Goal: Navigation & Orientation: Find specific page/section

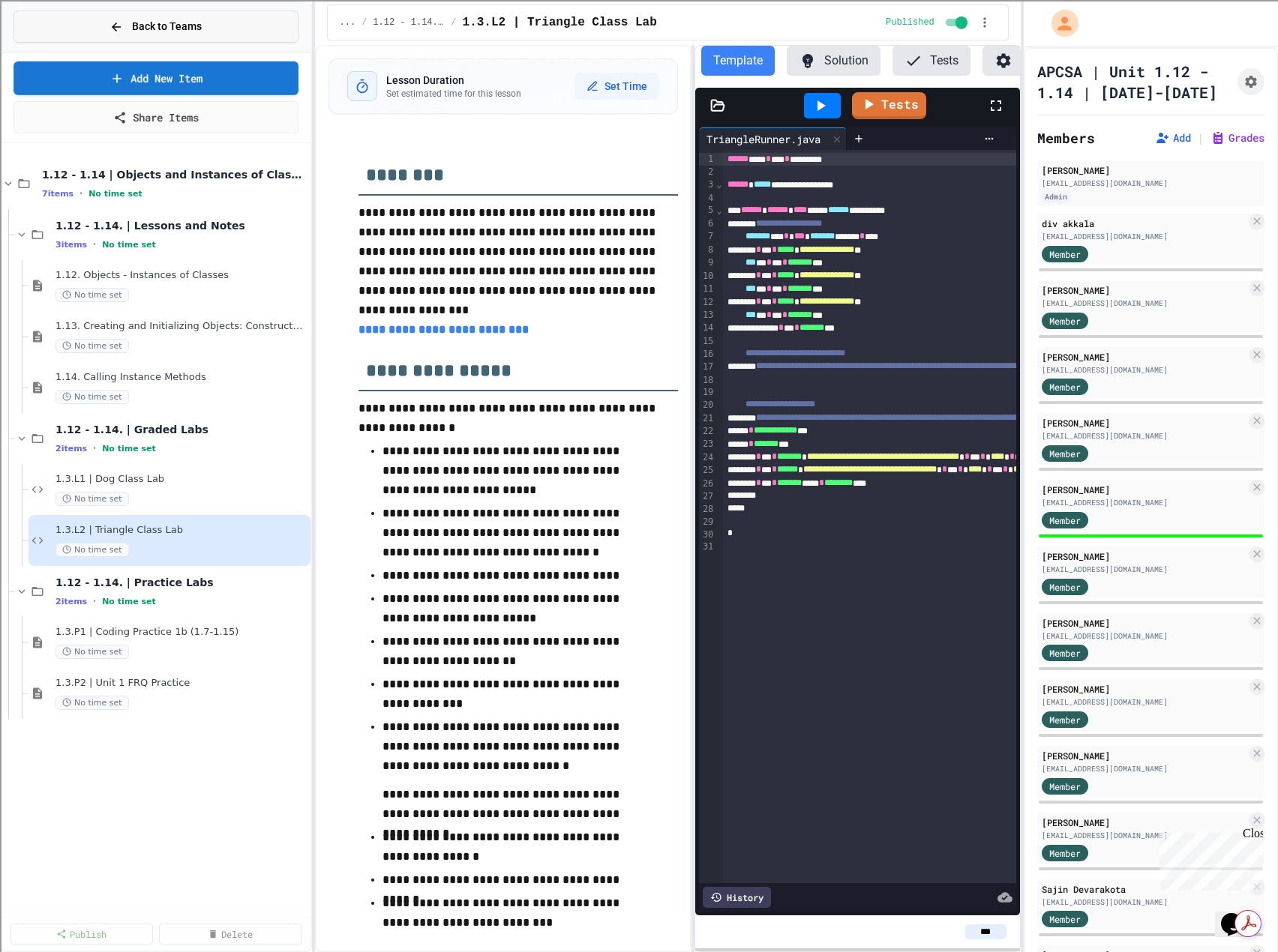
click at [128, 31] on div "Back to Teams" at bounding box center [155, 26] width 92 height 16
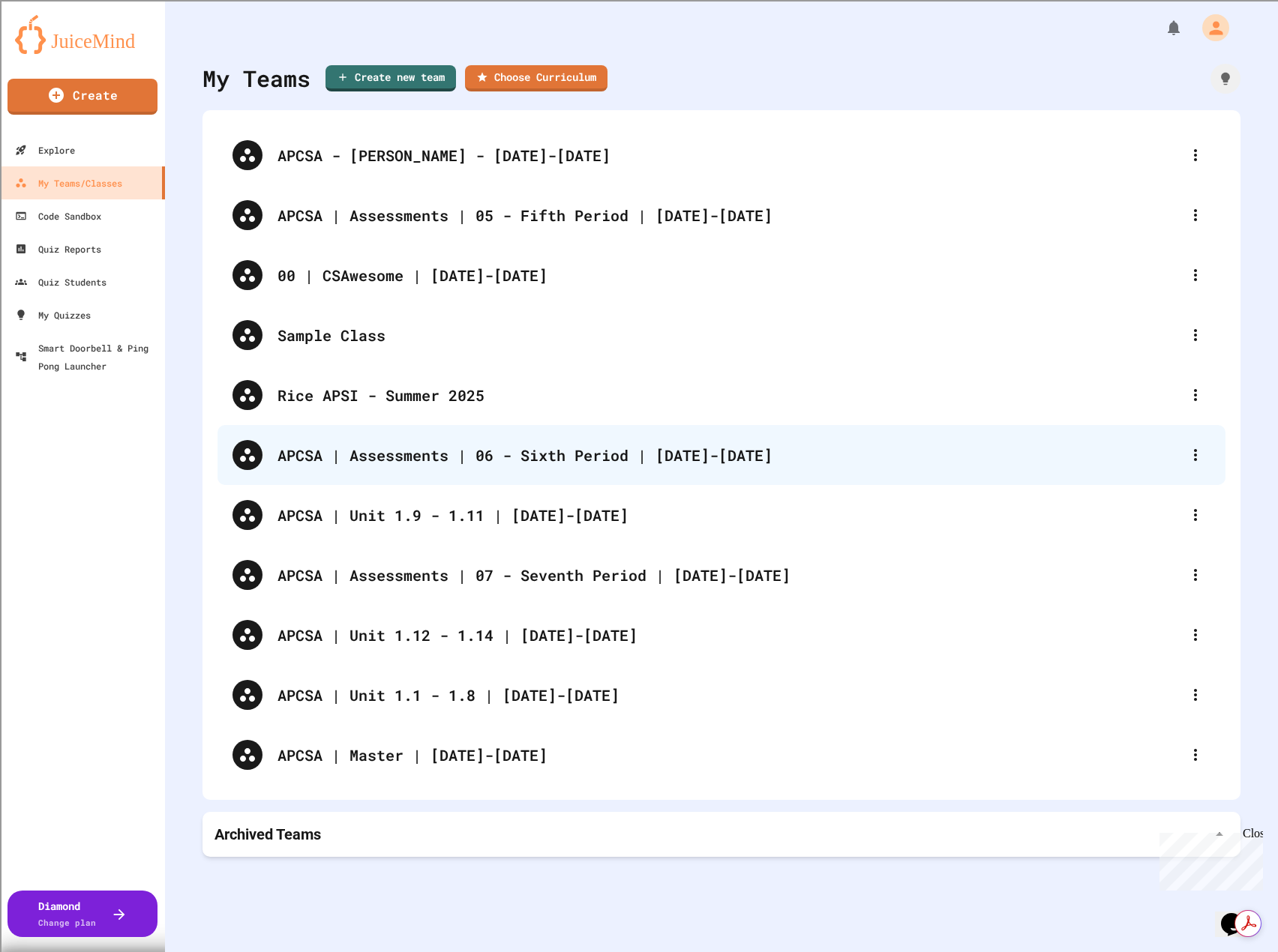
click at [400, 462] on div "APCSA | Assessments | 06 - Sixth Period | [DATE]-[DATE]" at bounding box center [729, 455] width 903 height 22
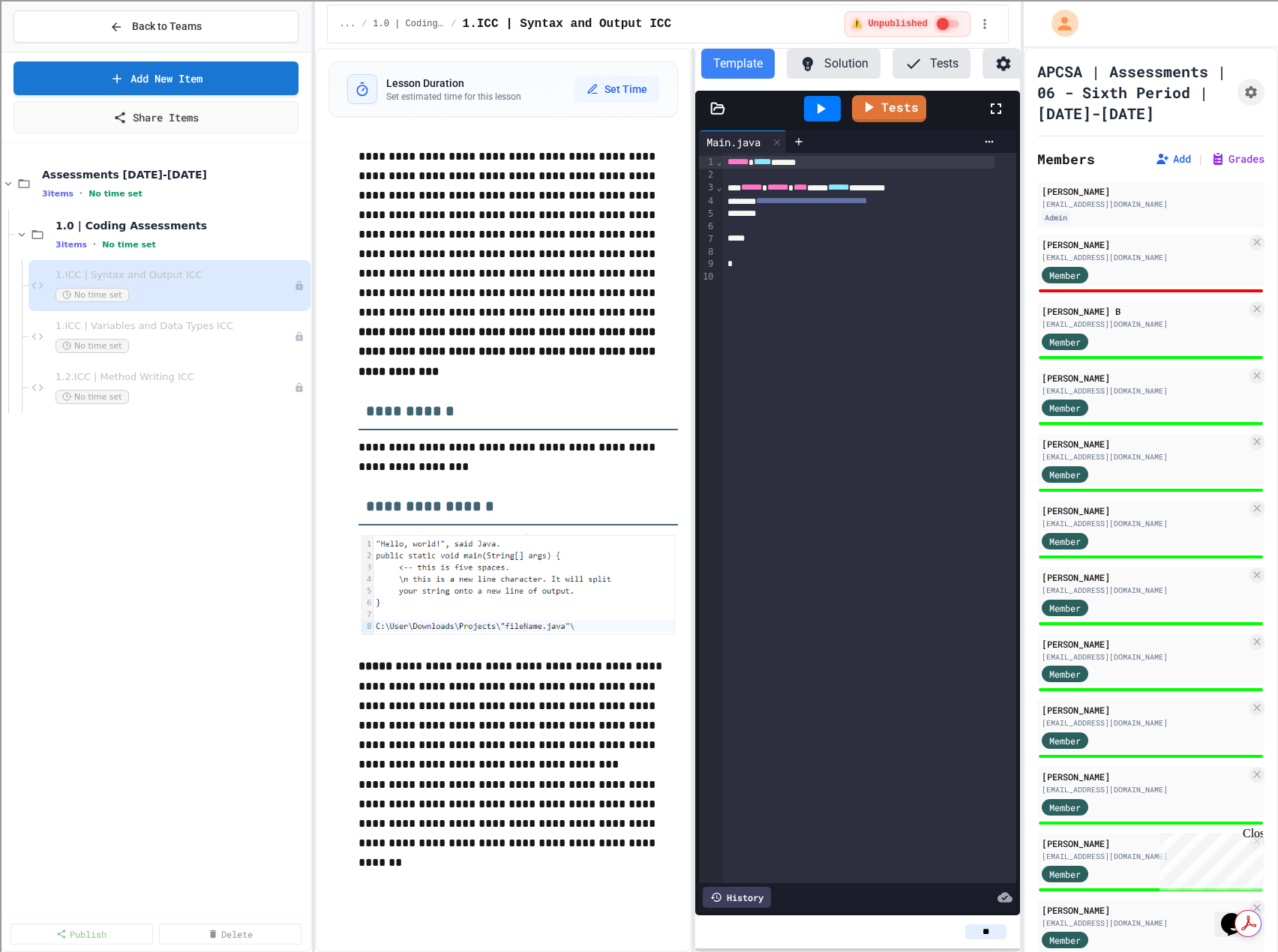
click at [1256, 830] on div "Close" at bounding box center [1252, 836] width 19 height 19
click at [1065, 20] on icon "My Account" at bounding box center [1066, 23] width 18 height 18
click at [144, 32] on div at bounding box center [639, 476] width 1278 height 952
click at [201, 24] on button "Back to Teams" at bounding box center [156, 26] width 285 height 32
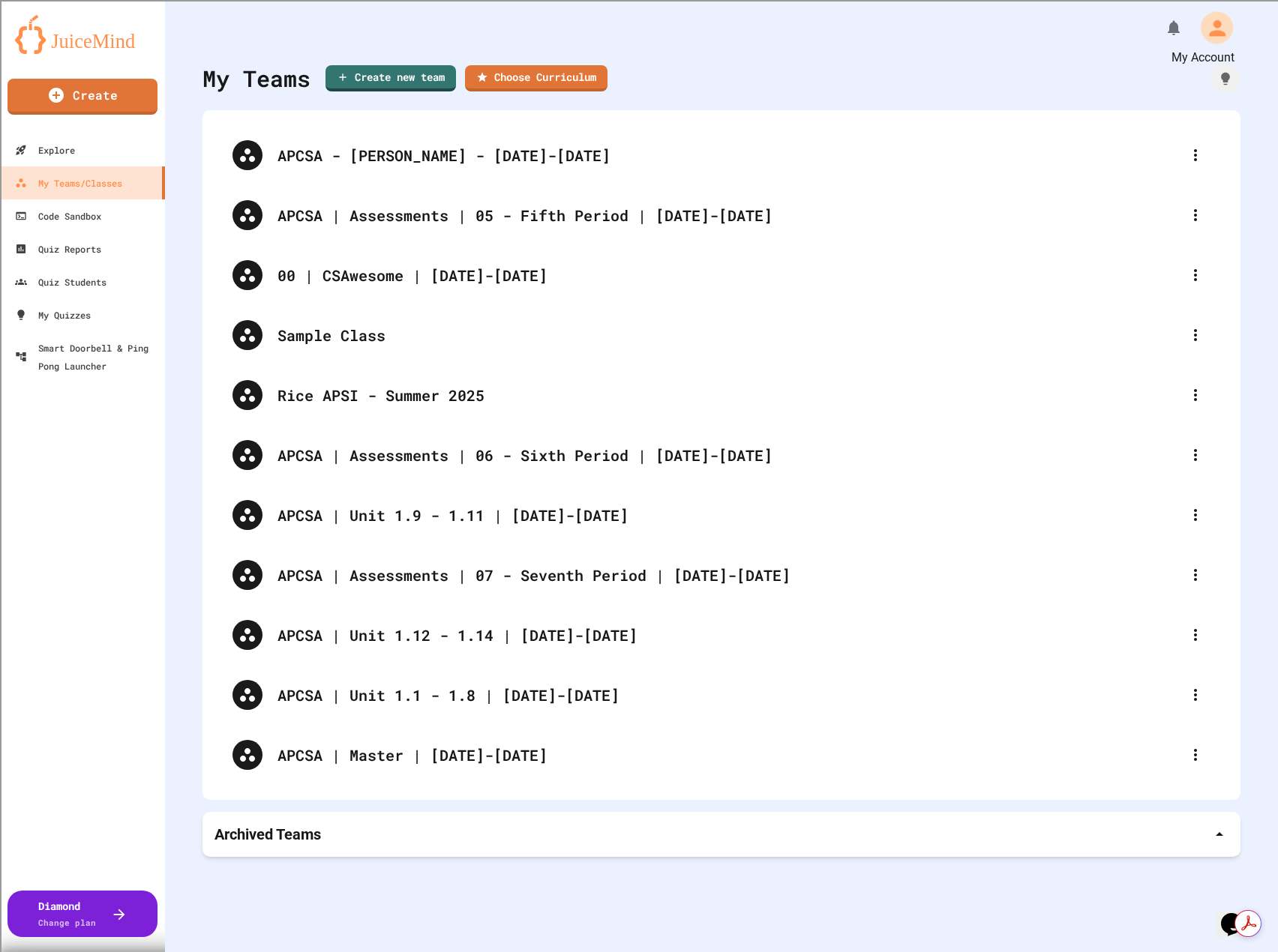
click at [1208, 24] on icon "My Account" at bounding box center [1217, 28] width 17 height 17
drag, startPoint x: 1067, startPoint y: 98, endPoint x: 1213, endPoint y: 94, distance: 146.1
click at [794, 70] on div at bounding box center [639, 476] width 1278 height 952
